Goal: Task Accomplishment & Management: Manage account settings

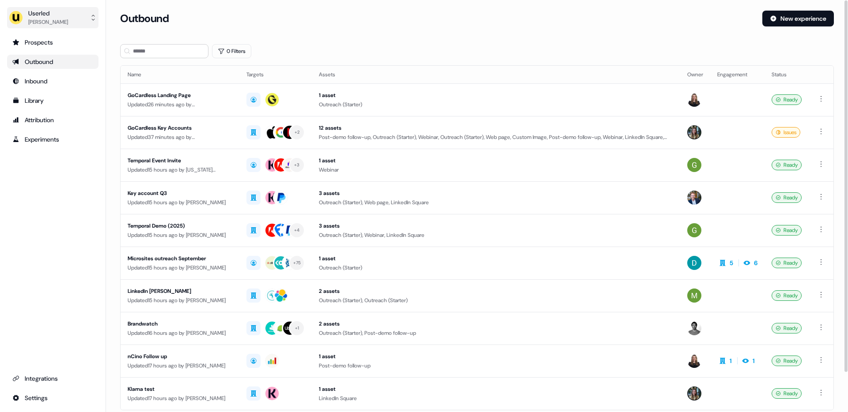
click at [36, 19] on div "[PERSON_NAME]" at bounding box center [48, 22] width 40 height 9
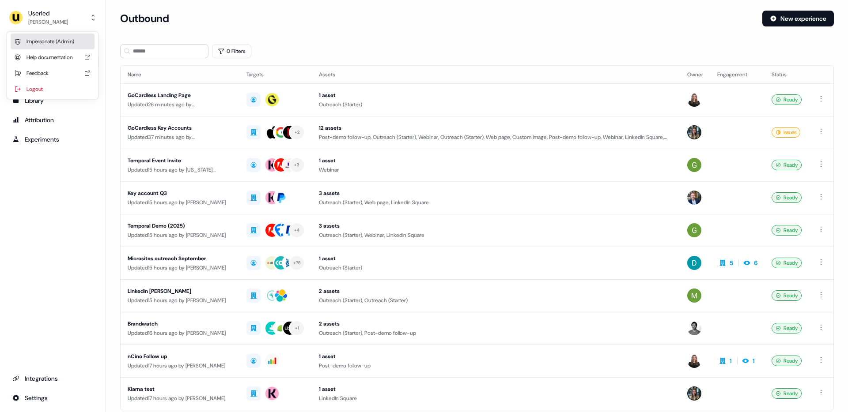
click at [35, 38] on div "Impersonate (Admin)" at bounding box center [53, 42] width 84 height 16
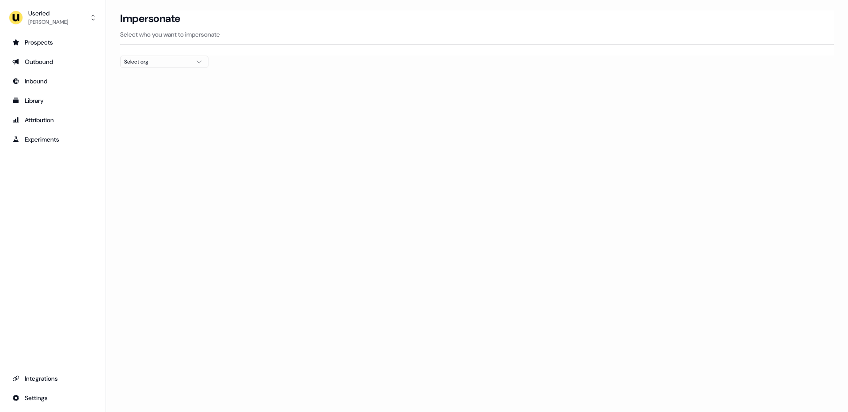
click at [155, 62] on div "Select org" at bounding box center [157, 61] width 66 height 9
type input "*****"
click at [142, 91] on div "Canva" at bounding box center [164, 94] width 87 height 14
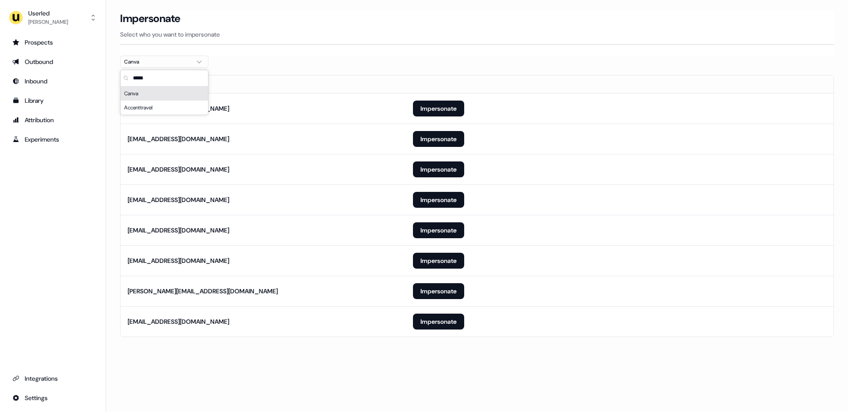
click at [263, 50] on div "Impersonate Select who you want to impersonate" at bounding box center [477, 33] width 714 height 45
click at [431, 135] on button "Impersonate" at bounding box center [438, 139] width 51 height 16
